Goal: Task Accomplishment & Management: Manage account settings

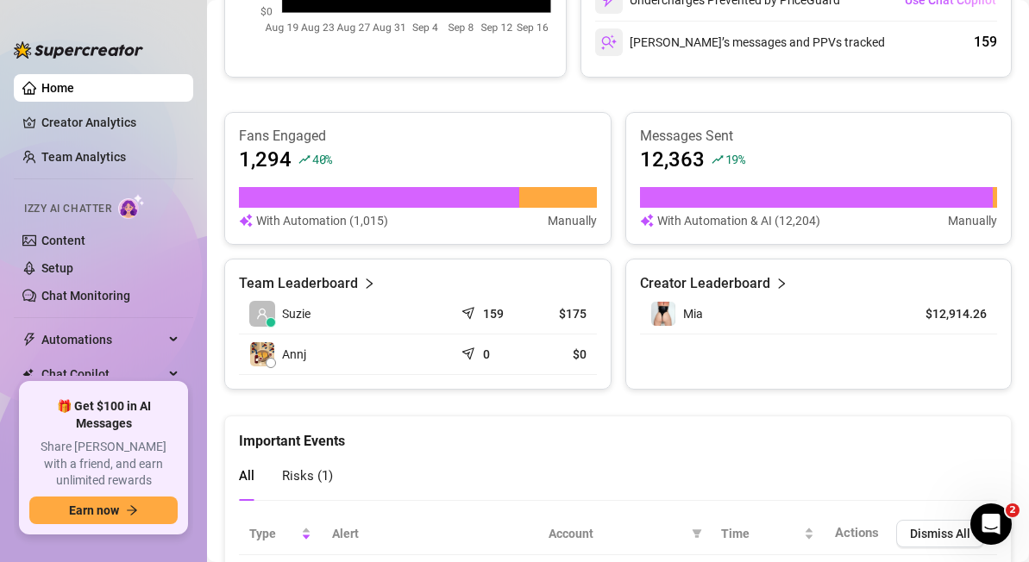
scroll to position [736, 0]
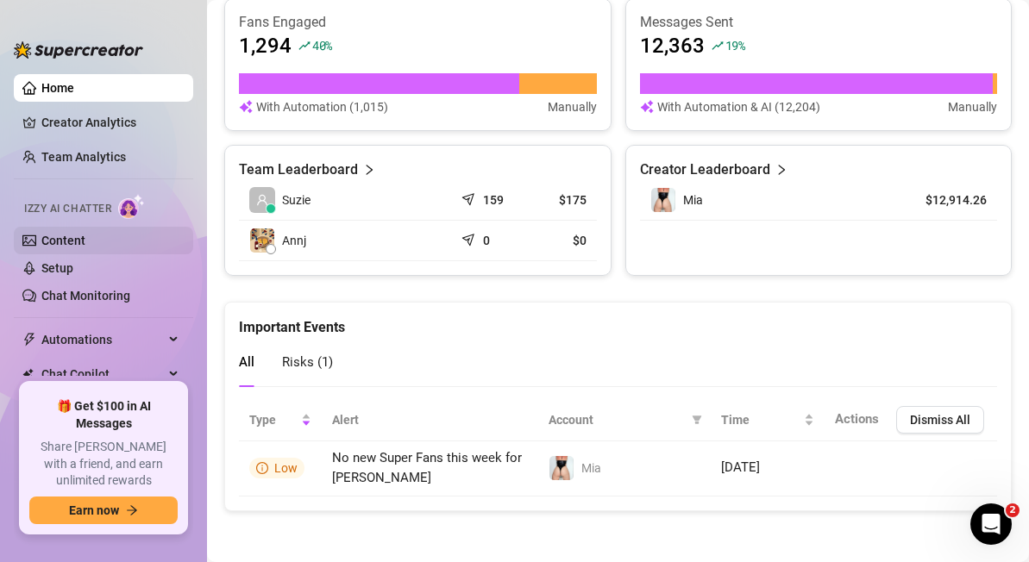
click at [67, 241] on link "Content" at bounding box center [63, 241] width 44 height 14
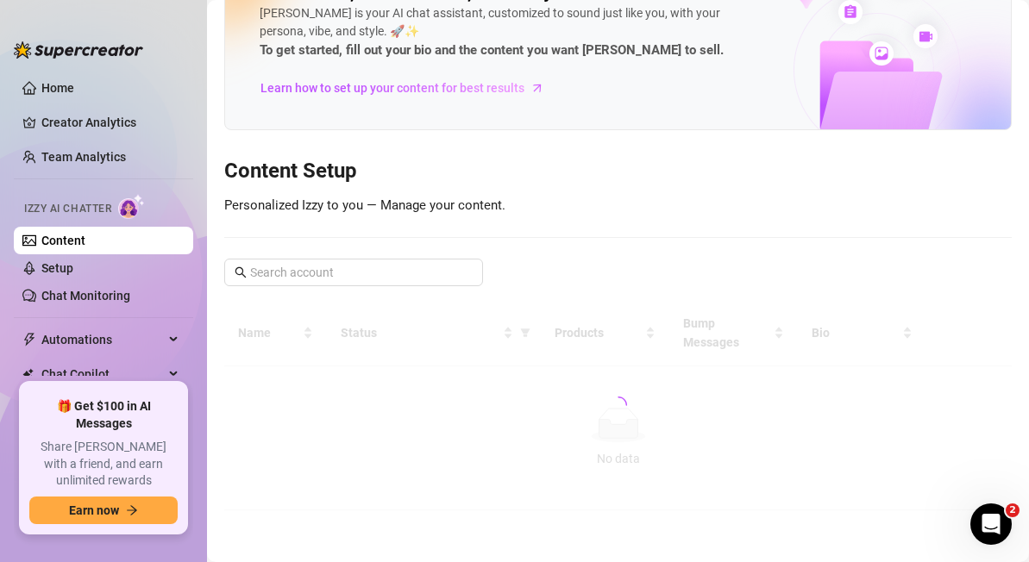
scroll to position [60, 0]
click at [60, 83] on link "Home" at bounding box center [57, 88] width 33 height 14
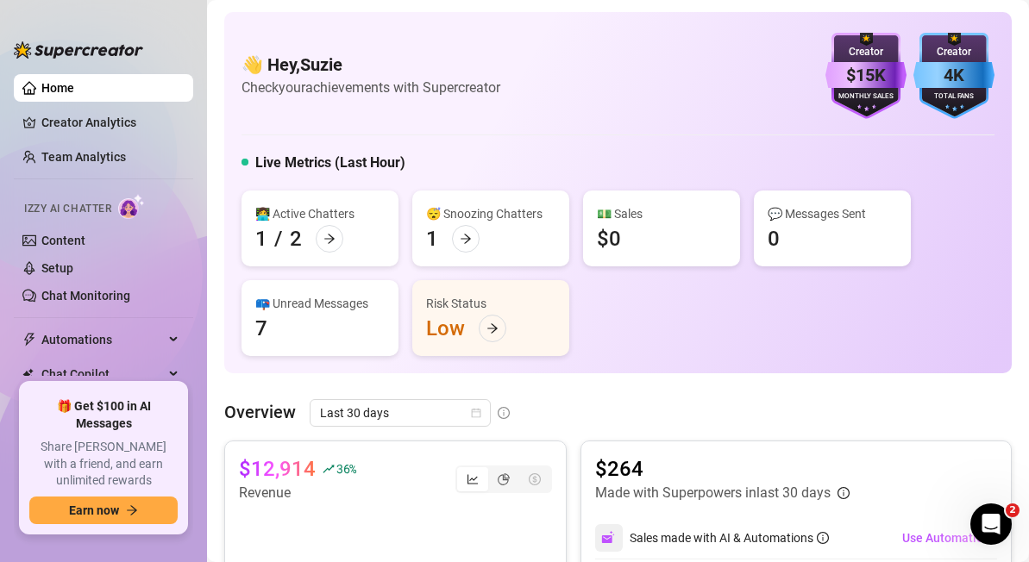
scroll to position [81, 0]
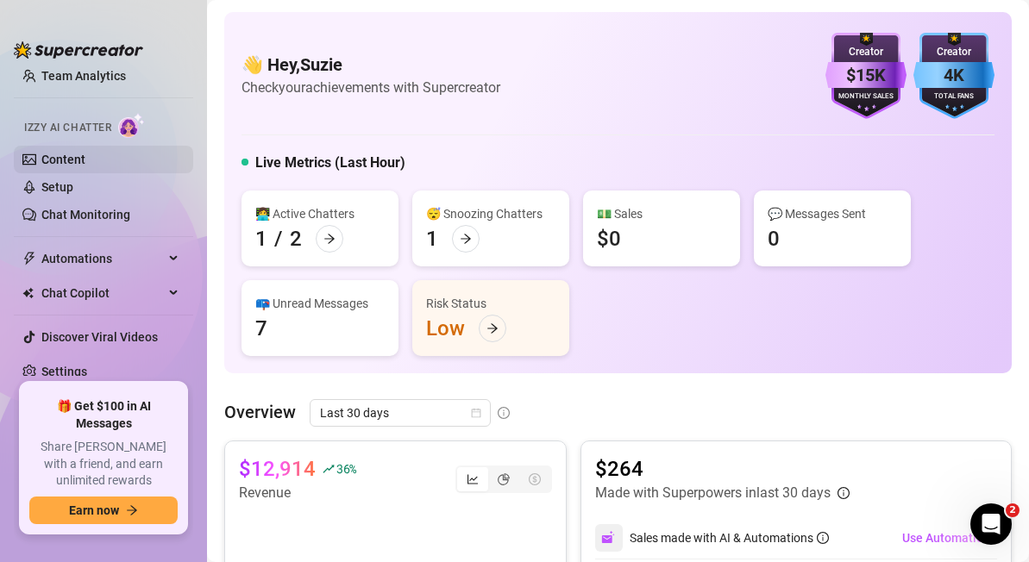
click at [57, 153] on link "Content" at bounding box center [63, 160] width 44 height 14
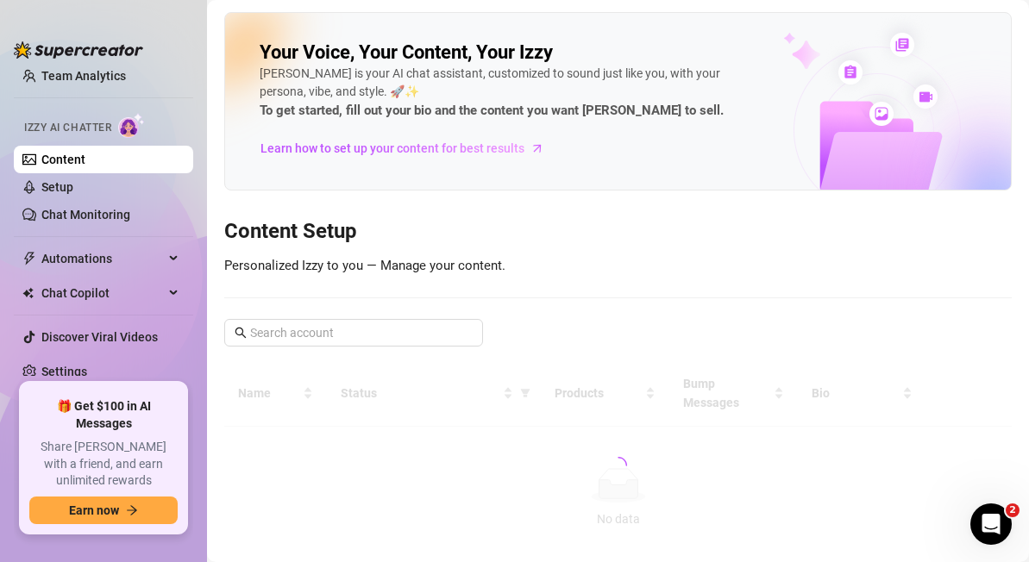
scroll to position [81, 0]
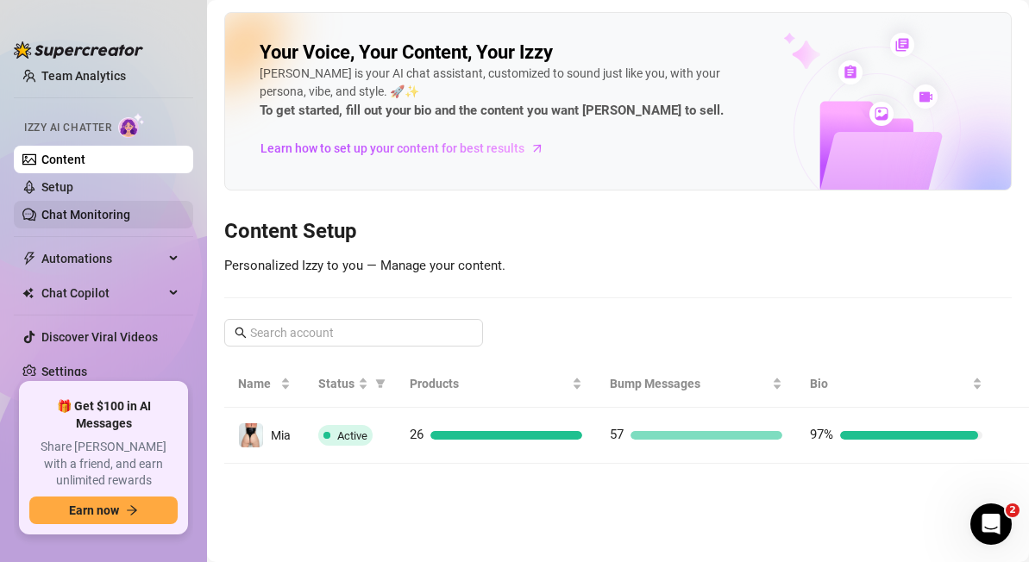
click at [73, 214] on link "Chat Monitoring" at bounding box center [85, 215] width 89 height 14
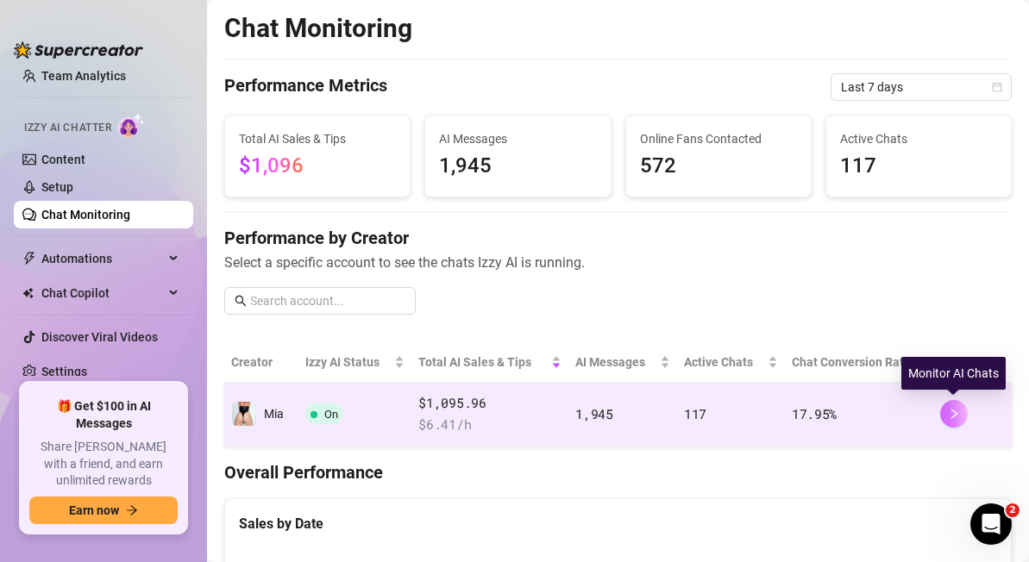
click at [954, 420] on button "button" at bounding box center [954, 414] width 28 height 28
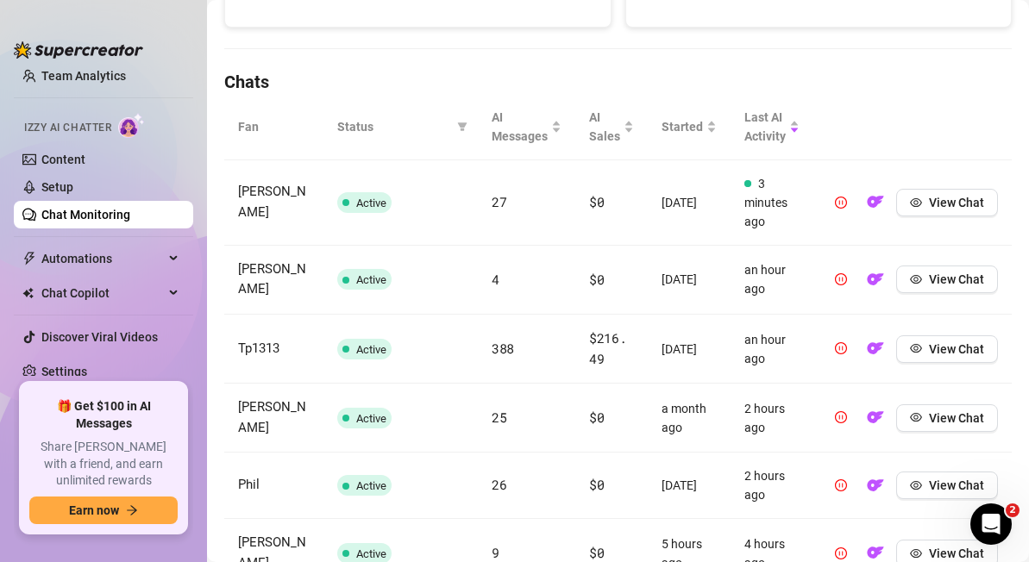
scroll to position [460, 0]
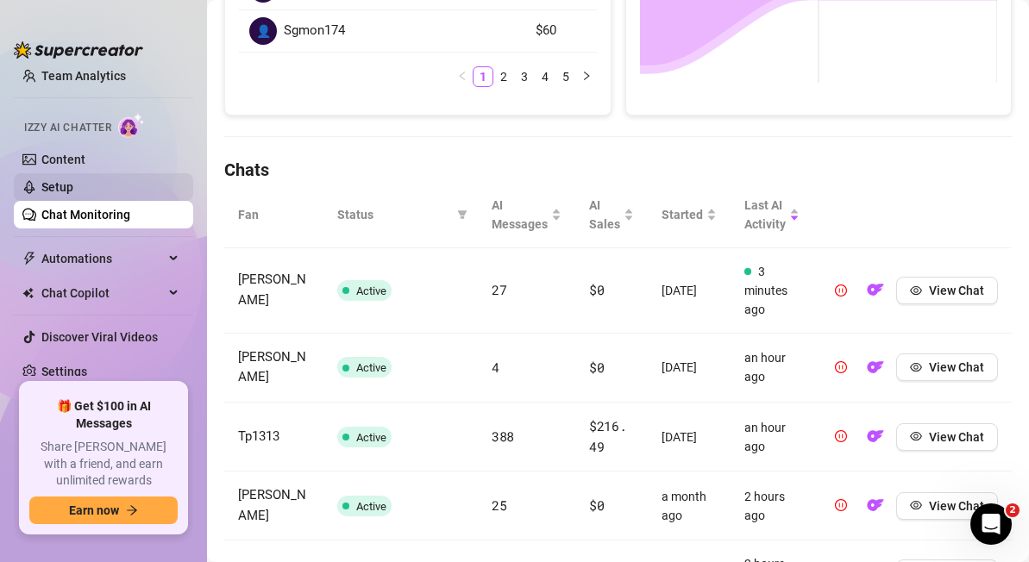
click at [70, 187] on link "Setup" at bounding box center [57, 187] width 32 height 14
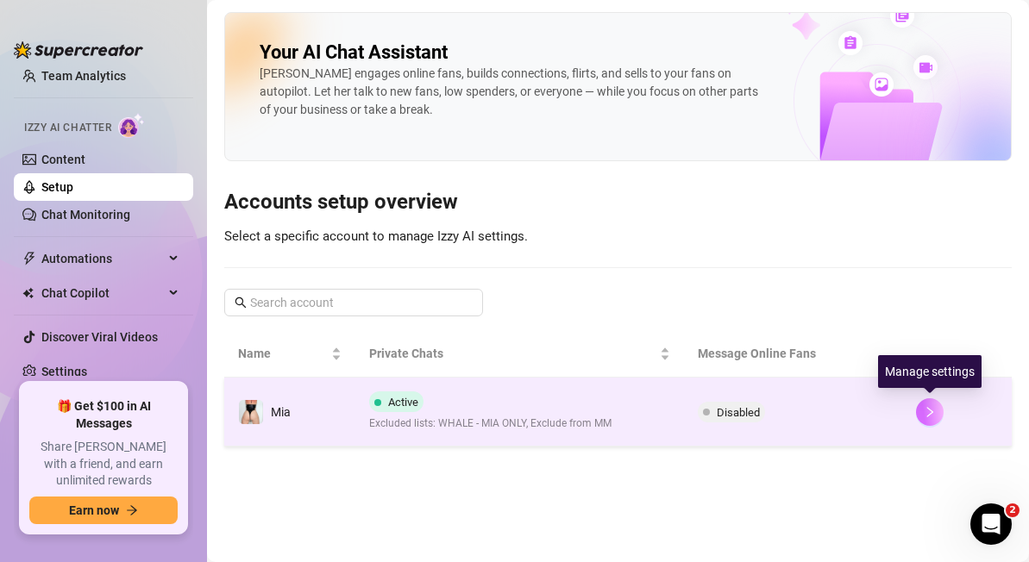
click at [932, 408] on icon "right" at bounding box center [929, 412] width 12 height 12
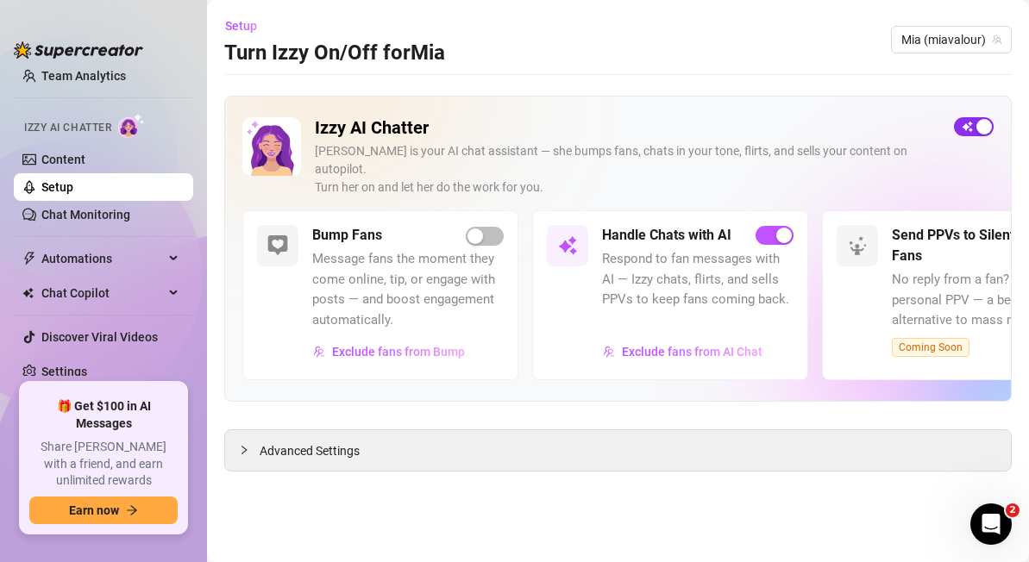
click at [980, 129] on div "button" at bounding box center [984, 127] width 16 height 16
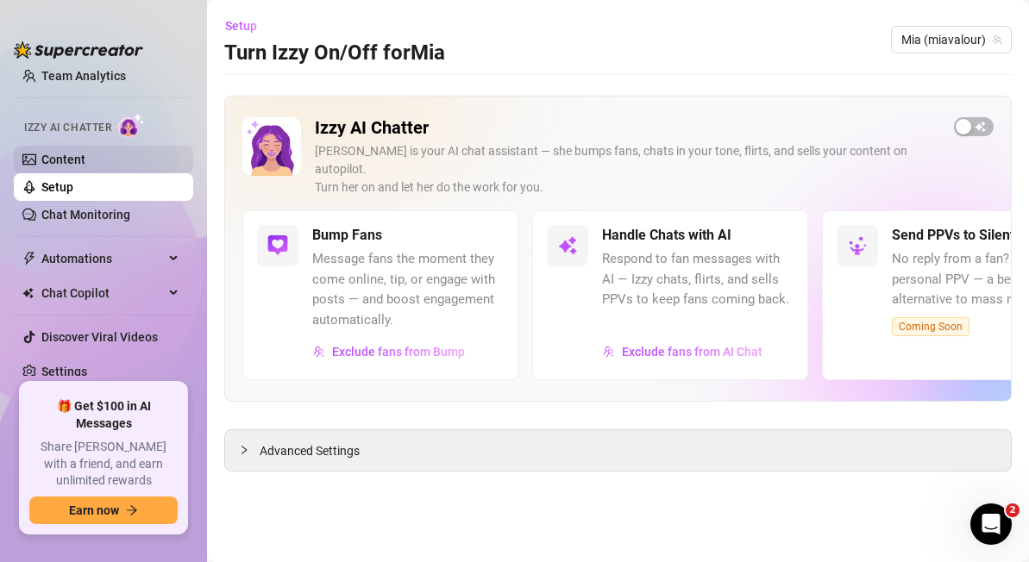
click at [49, 153] on link "Content" at bounding box center [63, 160] width 44 height 14
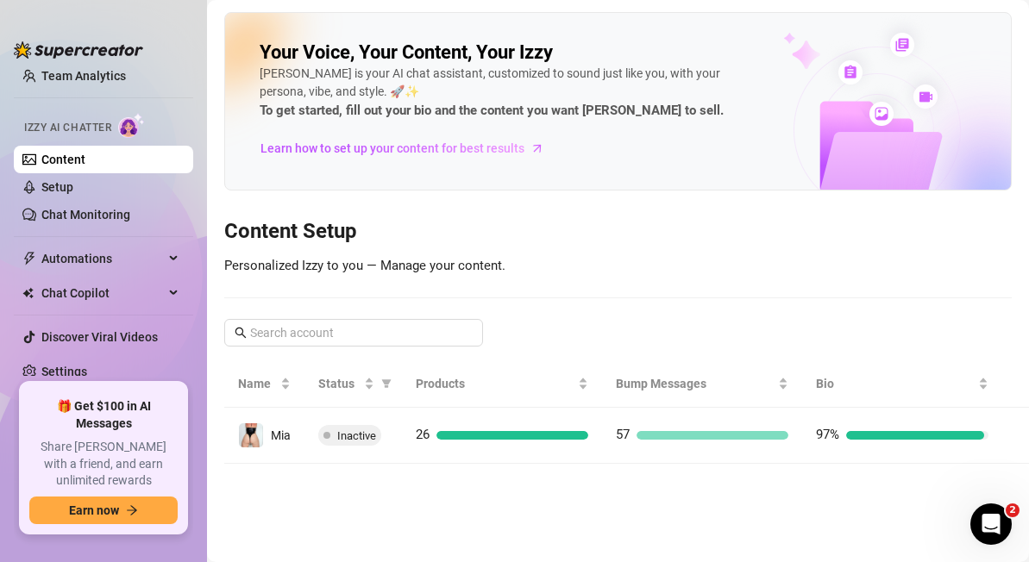
scroll to position [81, 0]
click at [59, 74] on link "Team Analytics" at bounding box center [83, 76] width 84 height 14
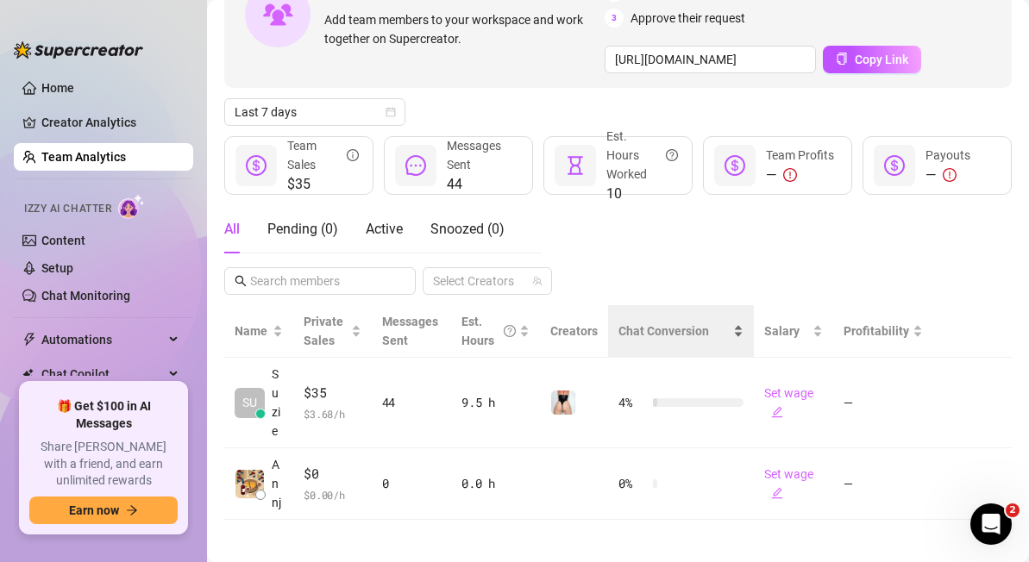
scroll to position [148, 0]
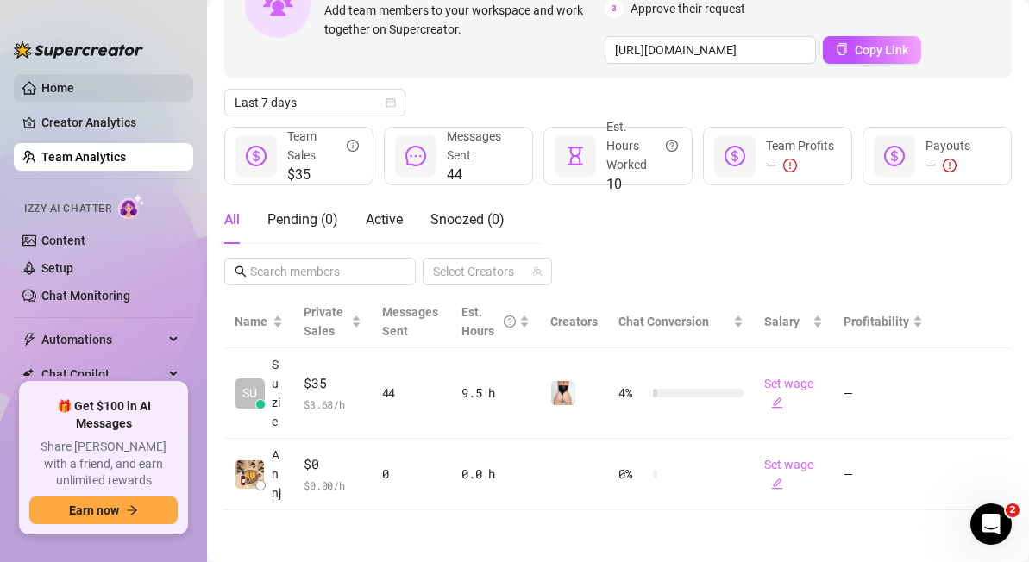
click at [58, 82] on link "Home" at bounding box center [57, 88] width 33 height 14
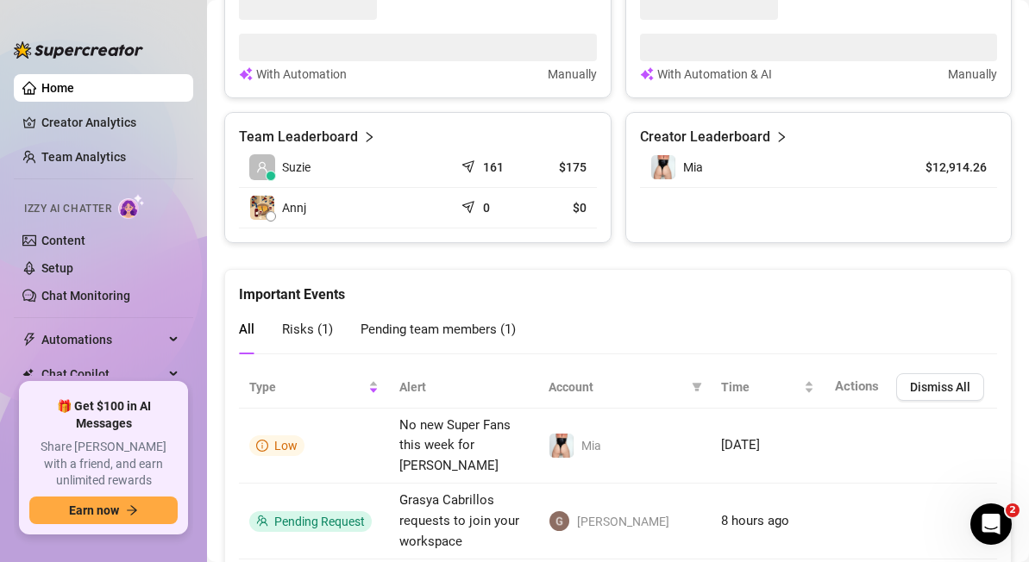
scroll to position [782, 0]
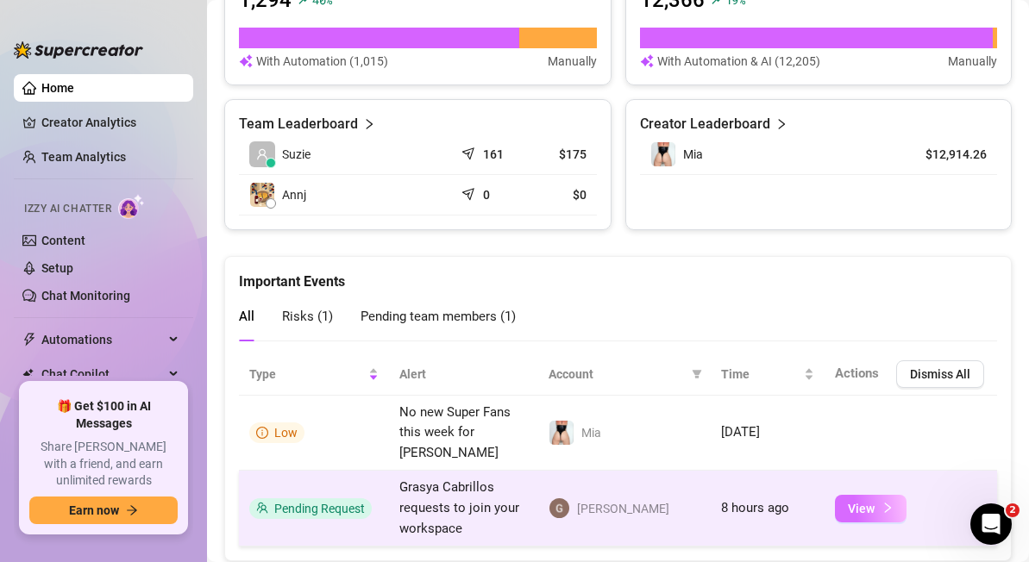
click at [855, 502] on span "View" at bounding box center [861, 509] width 27 height 14
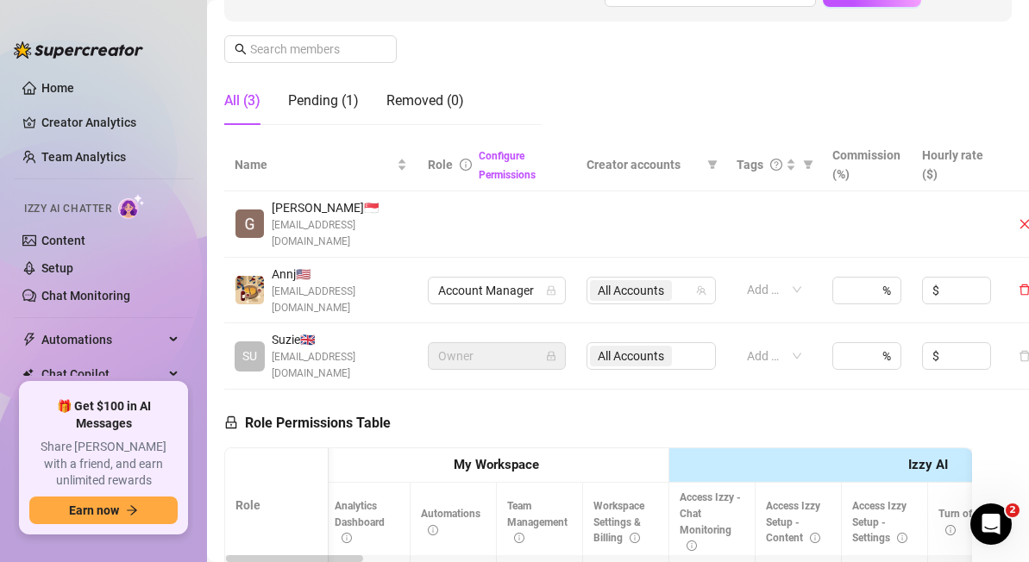
scroll to position [292, 0]
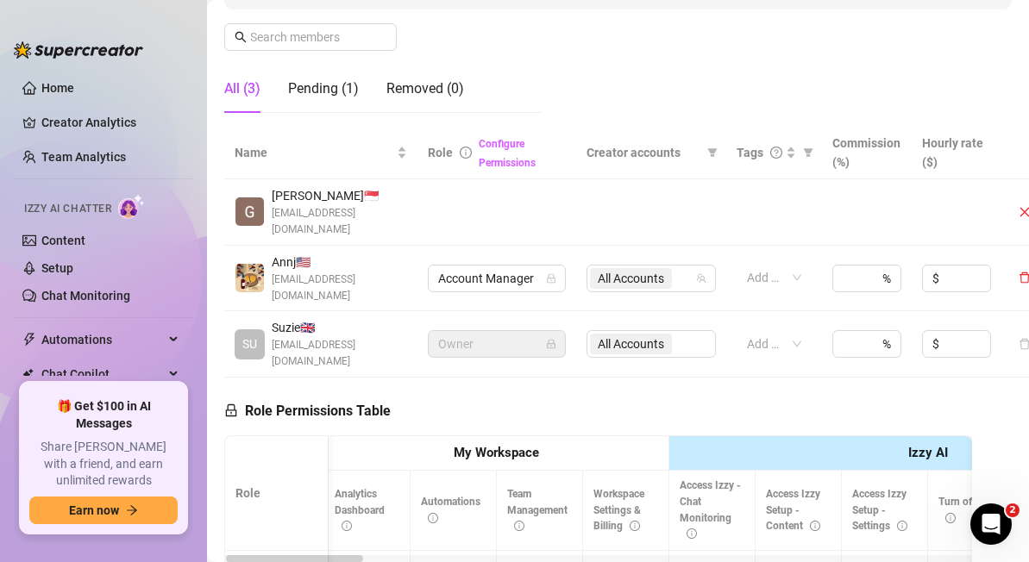
click at [486, 161] on link "Configure Permissions" at bounding box center [507, 153] width 57 height 31
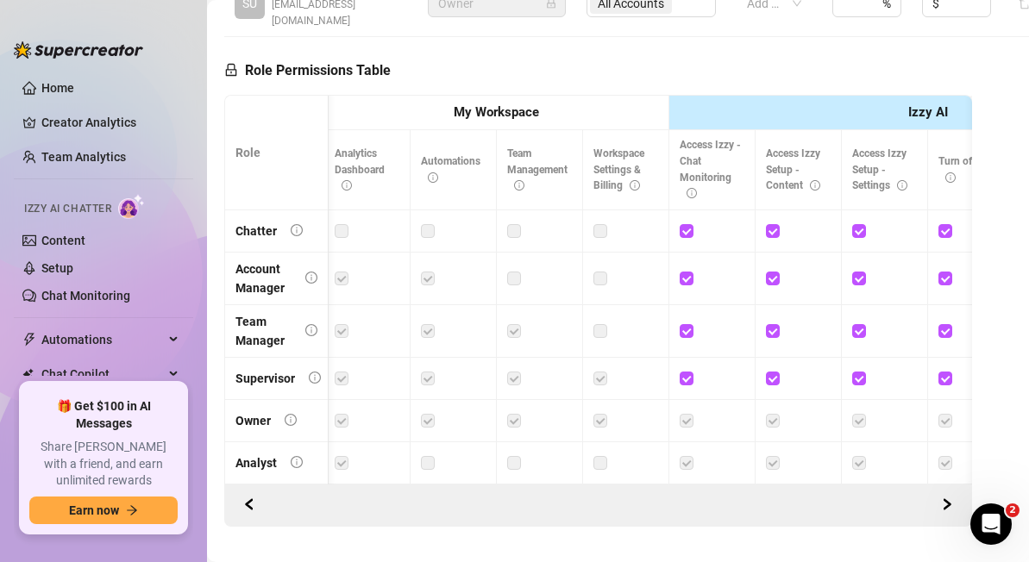
scroll to position [637, 0]
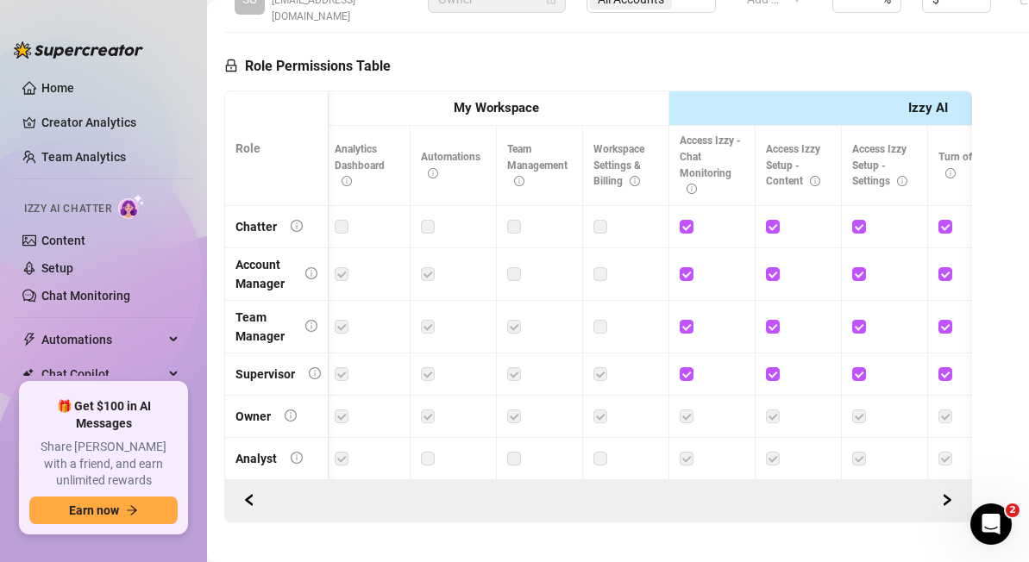
click at [341, 217] on label at bounding box center [342, 226] width 14 height 19
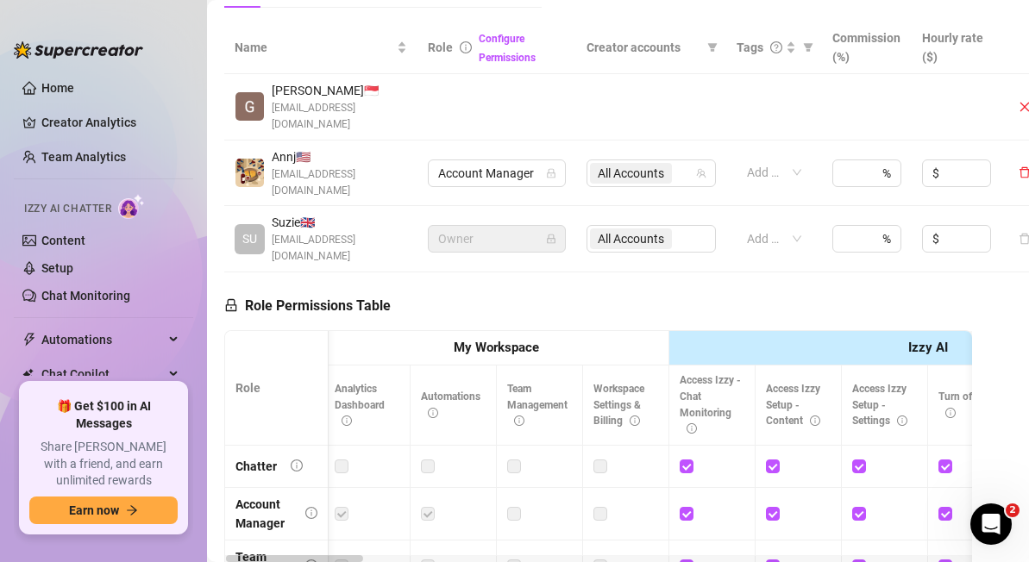
scroll to position [397, 151]
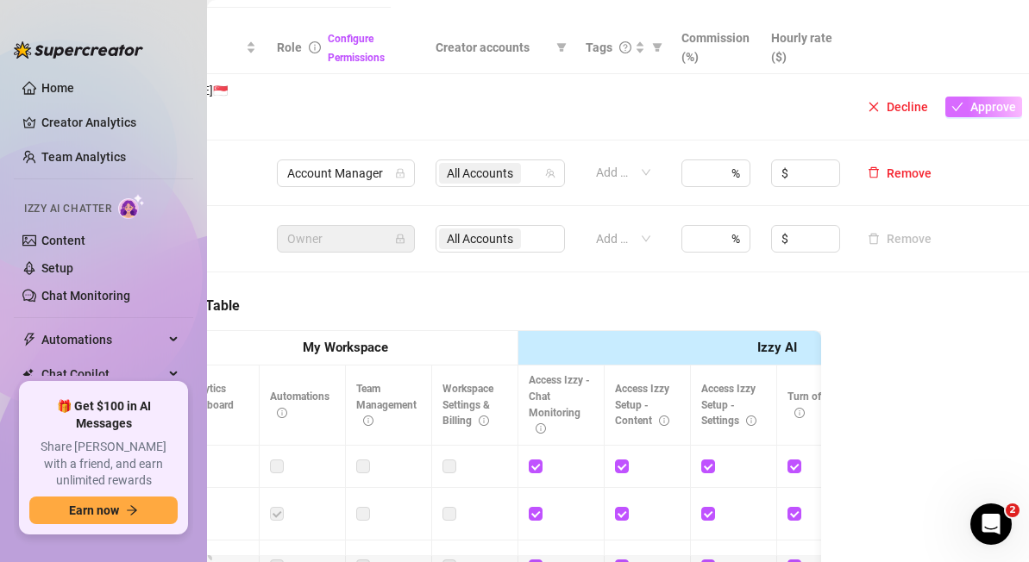
click at [985, 106] on button "Approve" at bounding box center [983, 107] width 77 height 21
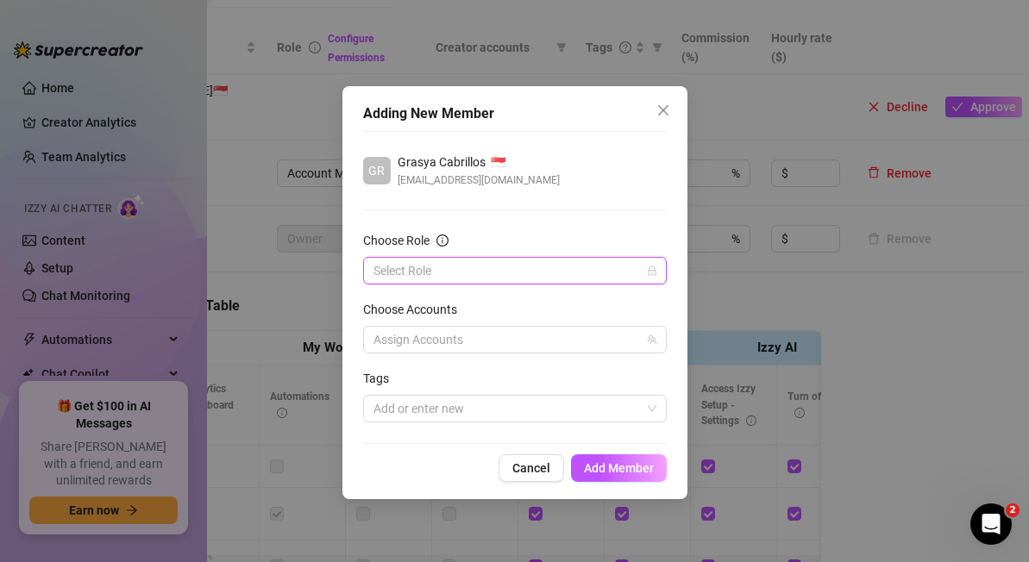
click at [603, 278] on input "Choose Role" at bounding box center [506, 271] width 267 height 26
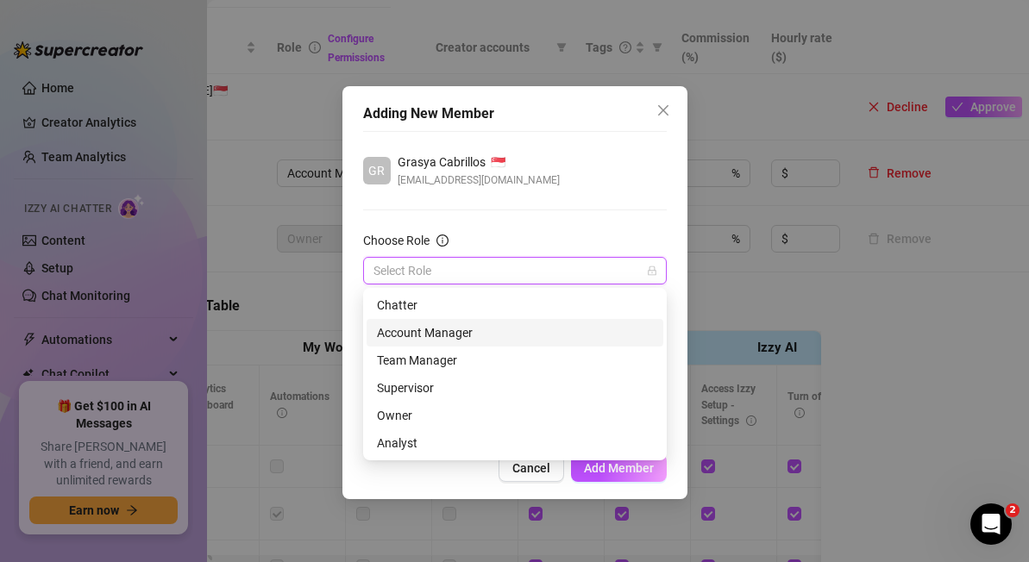
click at [521, 332] on div "Account Manager" at bounding box center [515, 332] width 276 height 19
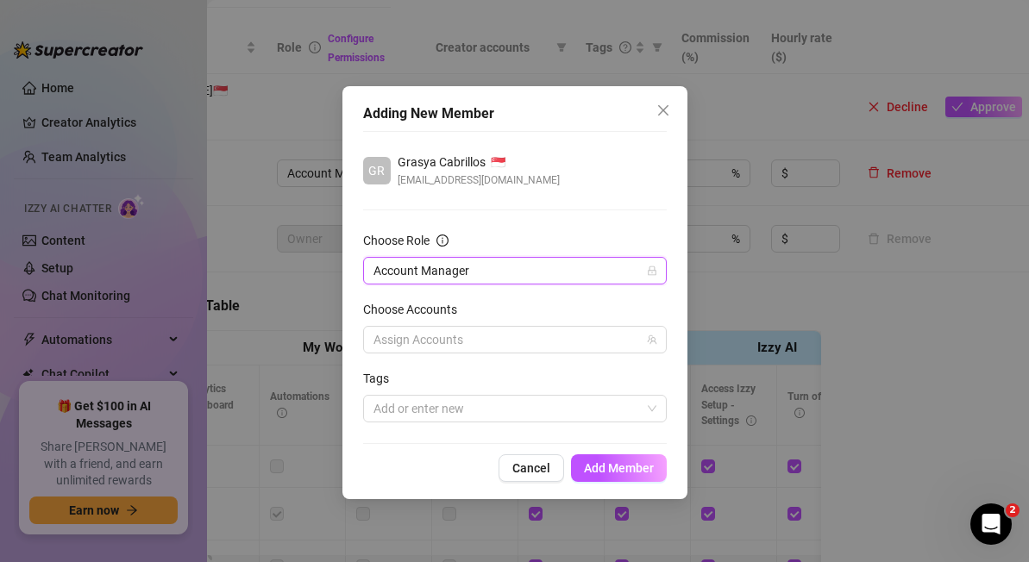
click at [521, 332] on div at bounding box center [505, 340] width 278 height 24
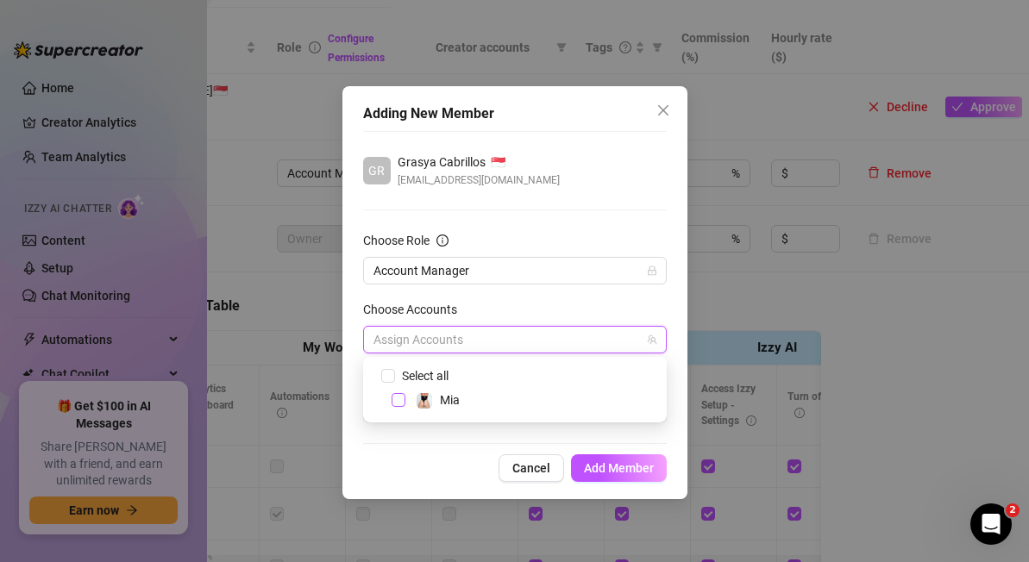
click at [404, 398] on span "Select tree node" at bounding box center [398, 400] width 14 height 14
checkbox input "true"
click at [613, 466] on span "Add Member" at bounding box center [619, 468] width 70 height 14
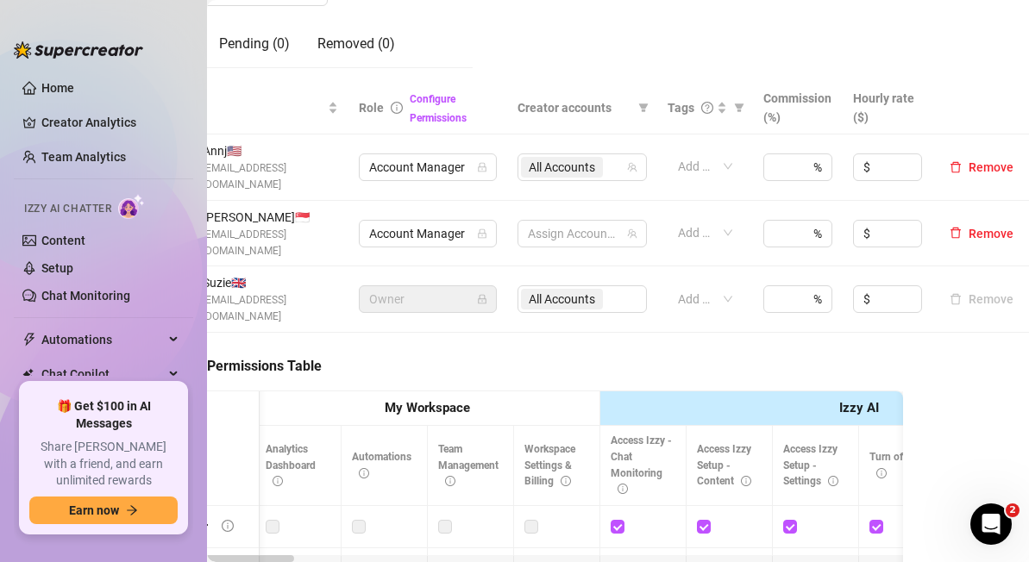
scroll to position [337, 0]
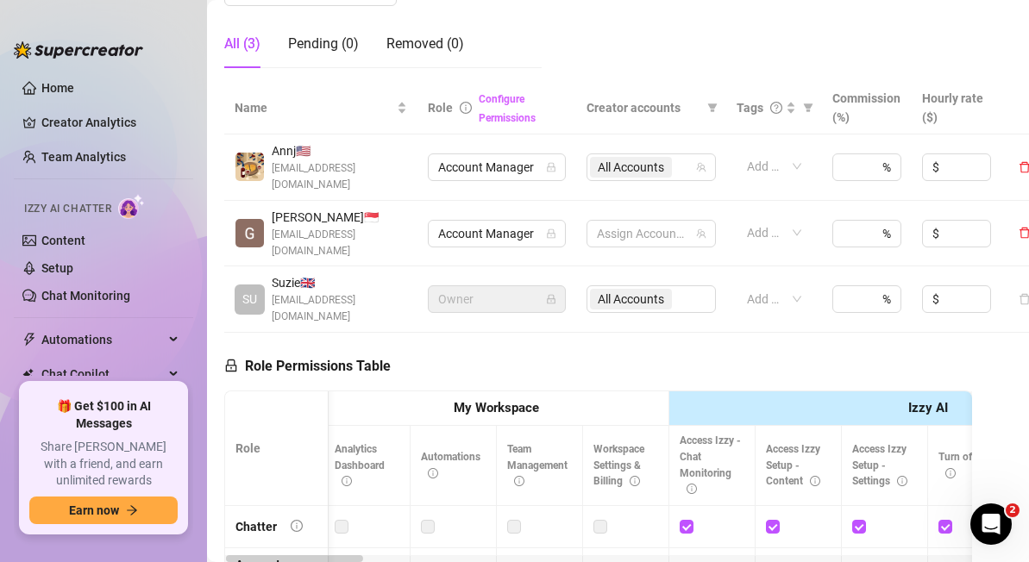
click at [509, 119] on link "Configure Permissions" at bounding box center [507, 108] width 57 height 31
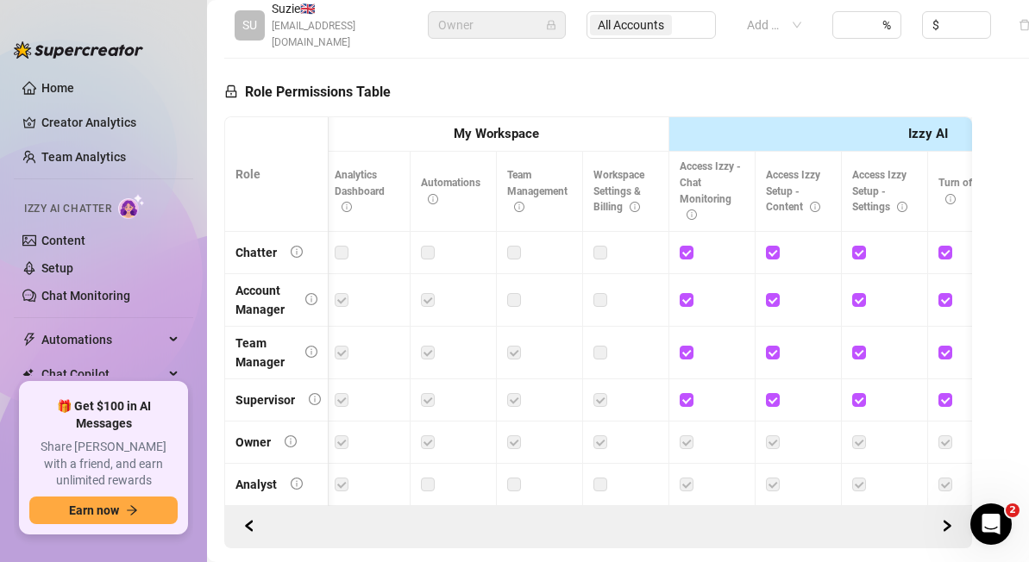
scroll to position [637, 0]
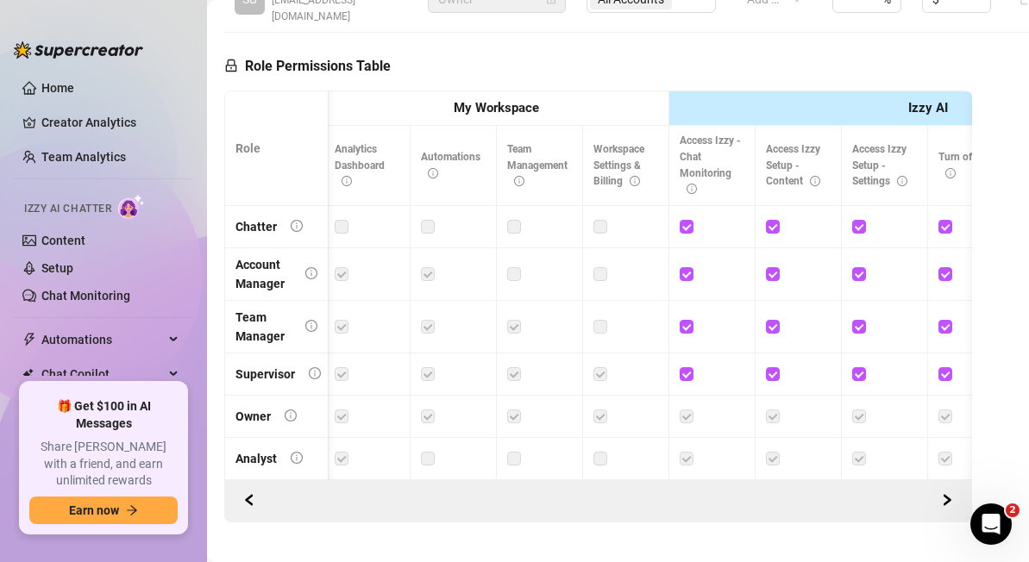
click at [458, 100] on strong "My Workspace" at bounding box center [496, 108] width 85 height 16
click at [247, 496] on icon "left" at bounding box center [249, 501] width 6 height 10
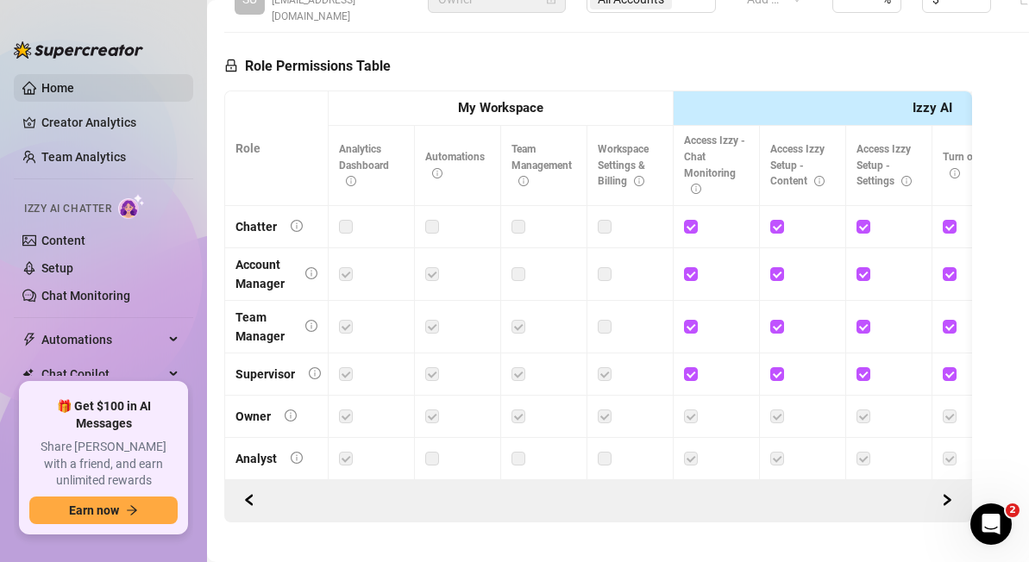
click at [54, 83] on link "Home" at bounding box center [57, 88] width 33 height 14
